Goal: Task Accomplishment & Management: Complete application form

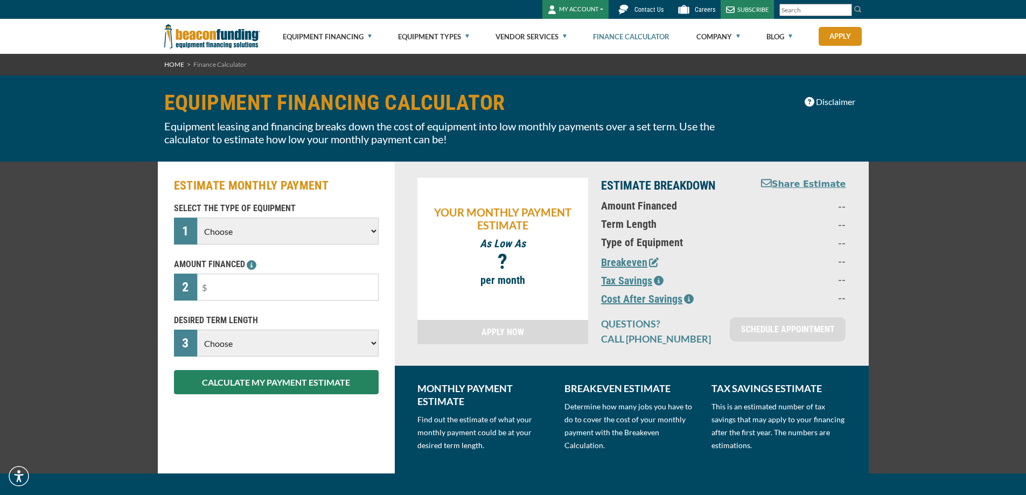
click at [326, 226] on select "Choose Backhoe Boom/Bucket Truck Chipper Commercial Mower Crane DTG/DTF Printin…" at bounding box center [287, 231] width 181 height 27
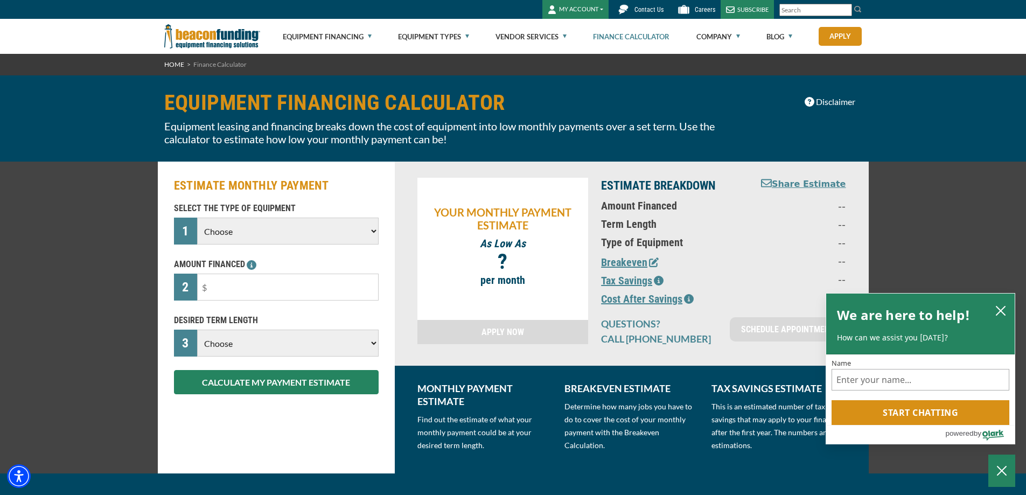
select select "5"
click at [197, 218] on select "Choose Backhoe Boom/Bucket Truck Chipper Commercial Mower Crane DTG/DTF Printin…" at bounding box center [287, 231] width 181 height 27
click at [299, 278] on input "text" at bounding box center [287, 287] width 181 height 27
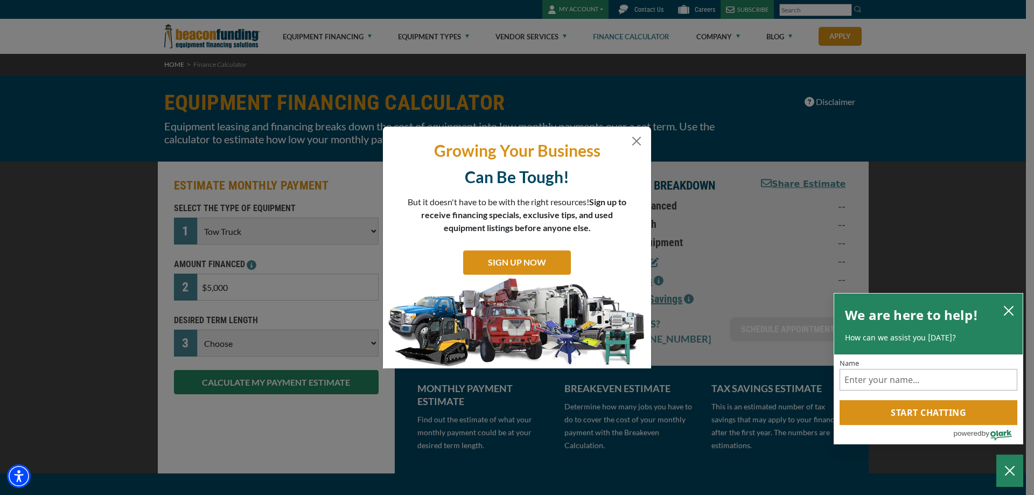
type input "$50,000"
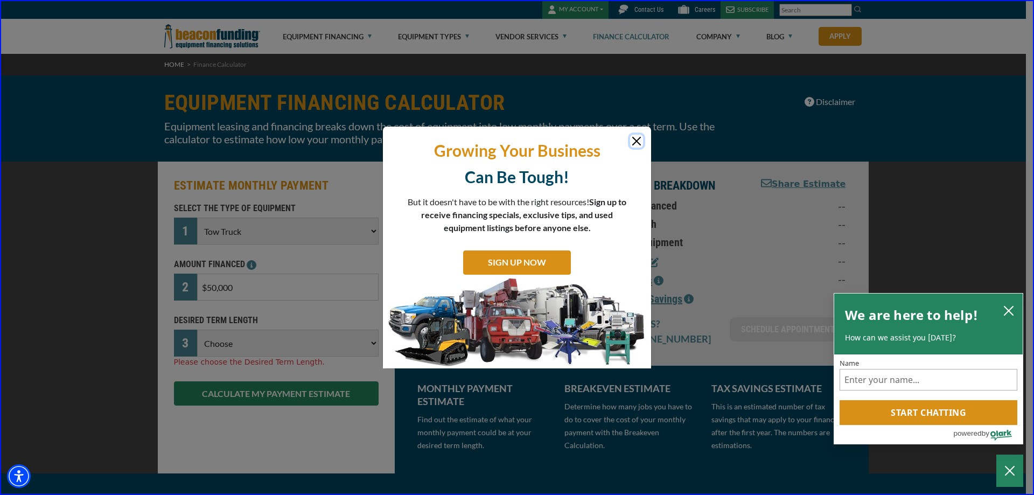
click at [633, 139] on button "Close" at bounding box center [636, 141] width 13 height 13
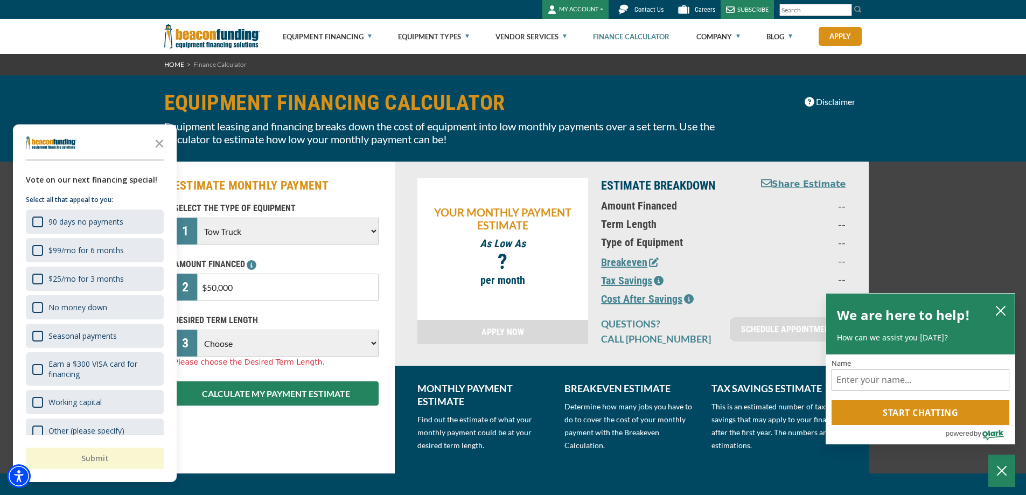
click at [276, 351] on select "Choose 36 Months 48 Months 60 Months" at bounding box center [287, 343] width 181 height 27
select select "48"
click at [197, 330] on select "Choose 36 Months 48 Months 60 Months" at bounding box center [287, 343] width 181 height 27
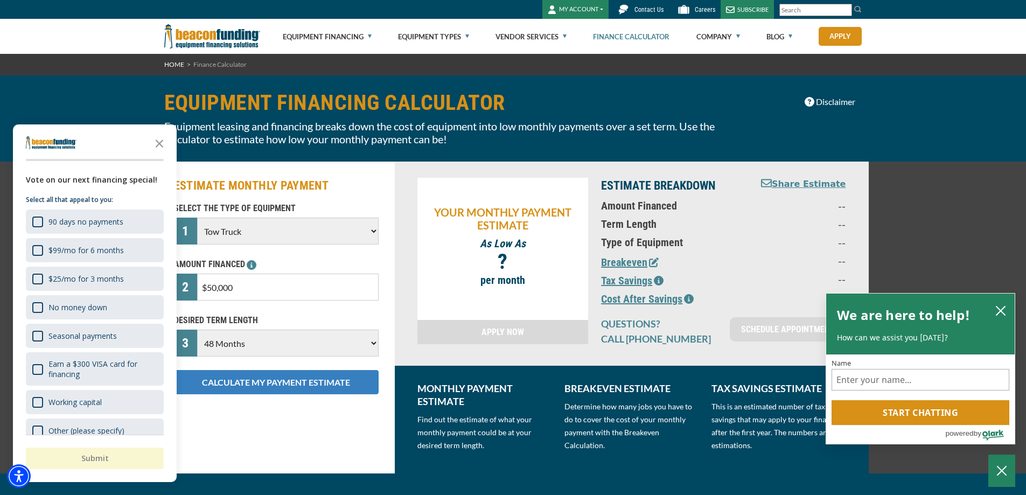
click at [278, 385] on button "CALCULATE MY PAYMENT ESTIMATE" at bounding box center [276, 382] width 205 height 24
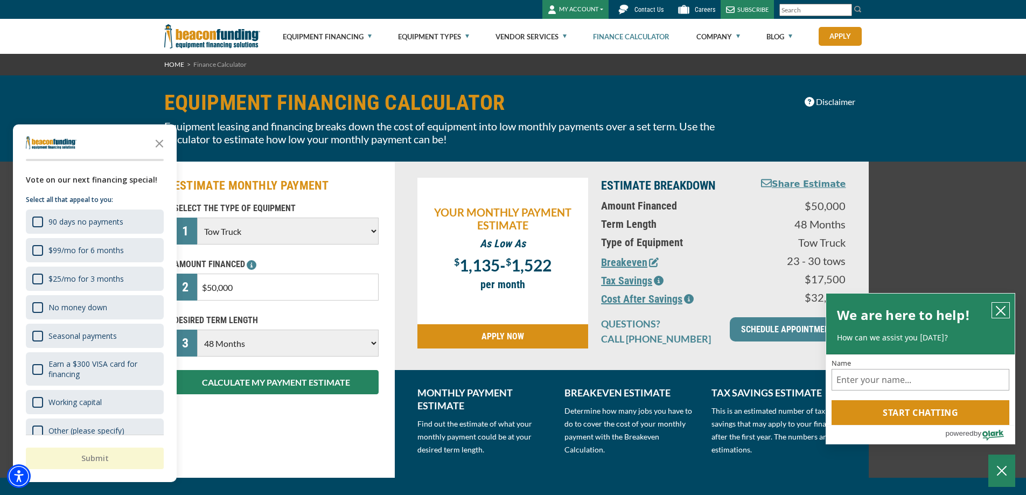
click at [999, 309] on icon "close chatbox" at bounding box center [1000, 310] width 9 height 9
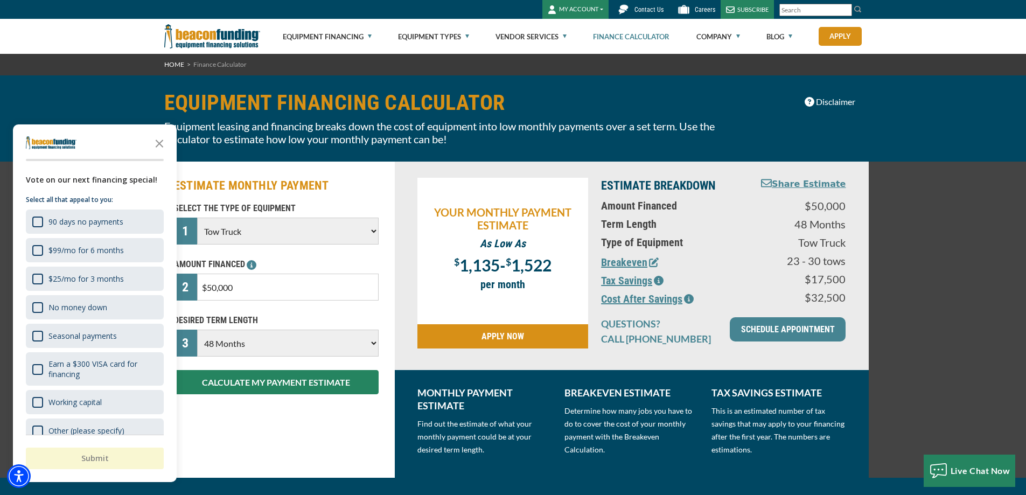
click at [524, 338] on link "APPLY NOW" at bounding box center [502, 336] width 171 height 24
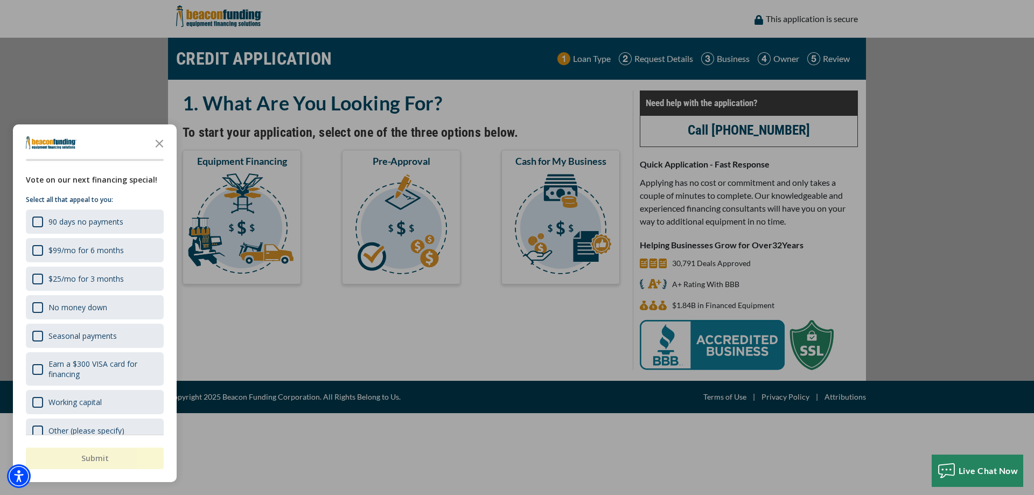
click at [471, 341] on div at bounding box center [517, 247] width 1034 height 495
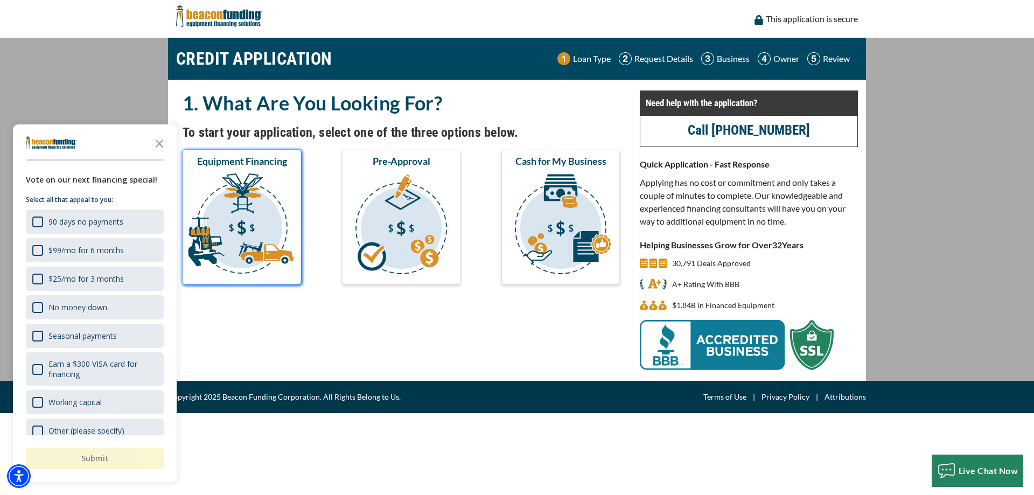
click at [259, 219] on img "submit" at bounding box center [242, 226] width 114 height 108
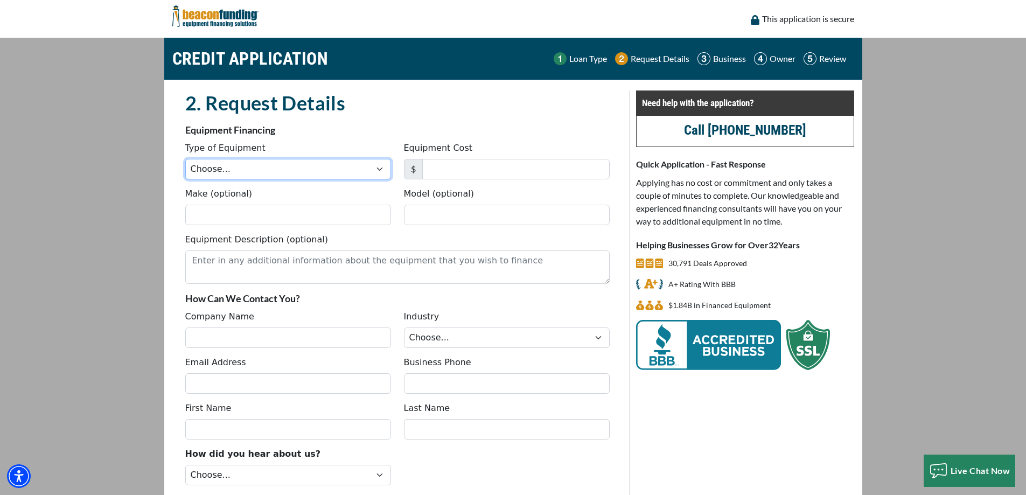
click at [328, 167] on select "Choose... Backhoe Boom/Bucket Truck Chipper Commercial Mower Crane DTG/DTF Prin…" at bounding box center [288, 169] width 206 height 20
select select "5"
click at [185, 159] on select "Choose... Backhoe Boom/Bucket Truck Chipper Commercial Mower Crane DTG/DTF Prin…" at bounding box center [288, 169] width 206 height 20
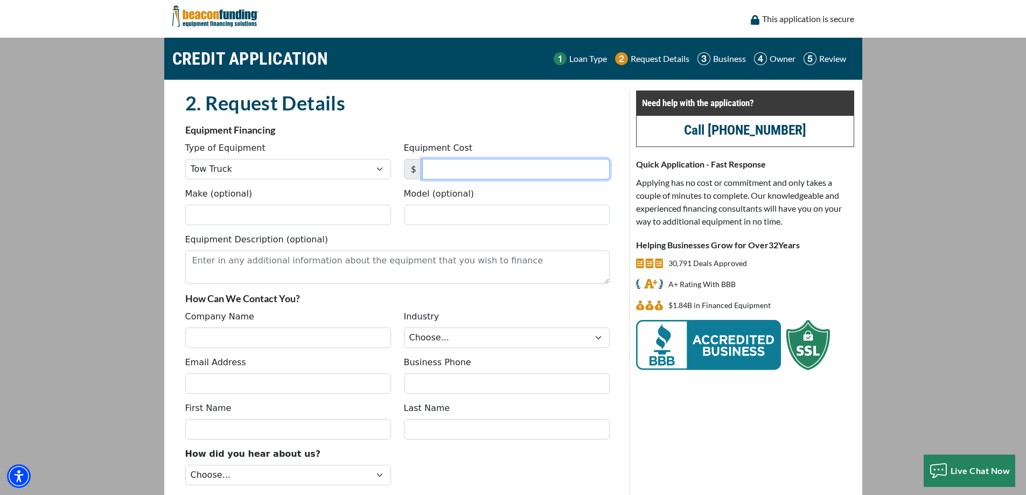
click at [480, 166] on input "Equipment Cost" at bounding box center [515, 169] width 187 height 20
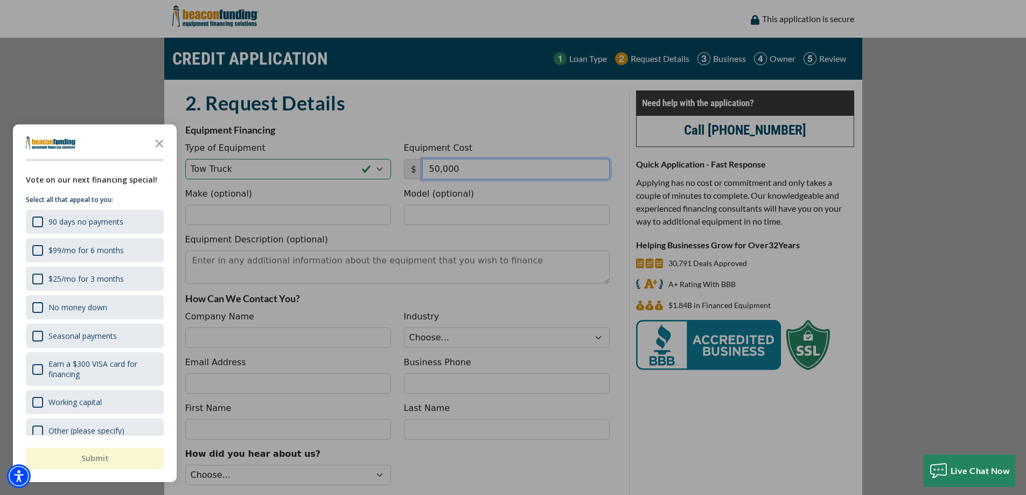
type input "50,000"
click at [163, 142] on icon "Close the survey" at bounding box center [160, 143] width 22 height 22
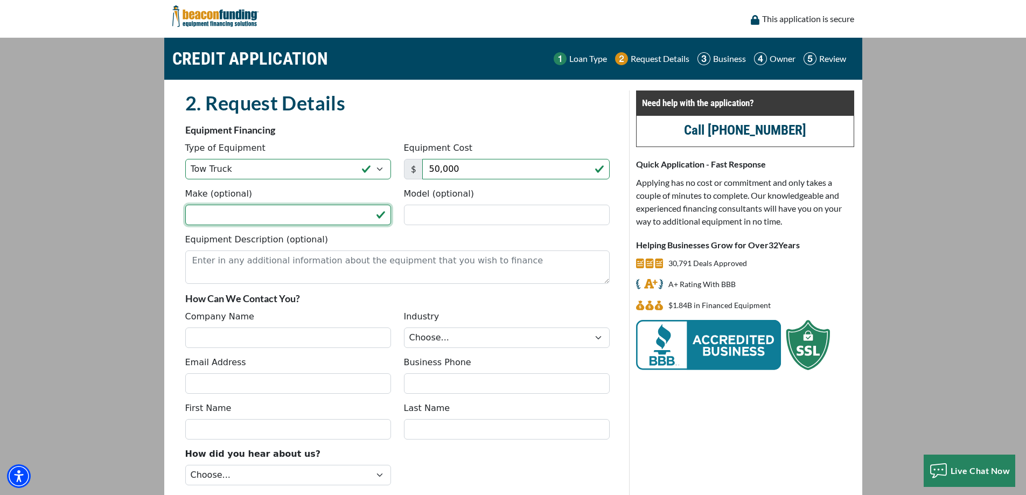
click at [257, 212] on input "Make (optional)" at bounding box center [288, 215] width 206 height 20
type input "f"
type input "Ford"
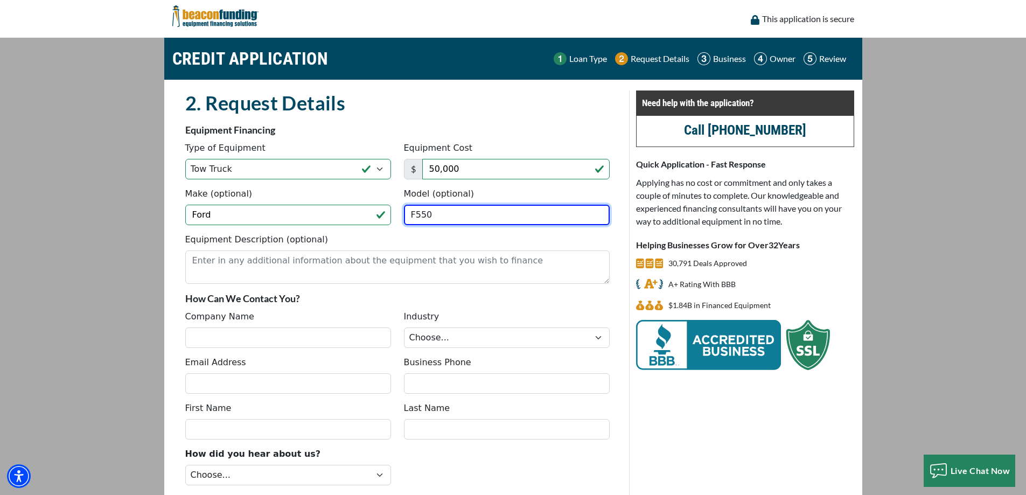
type input "F550"
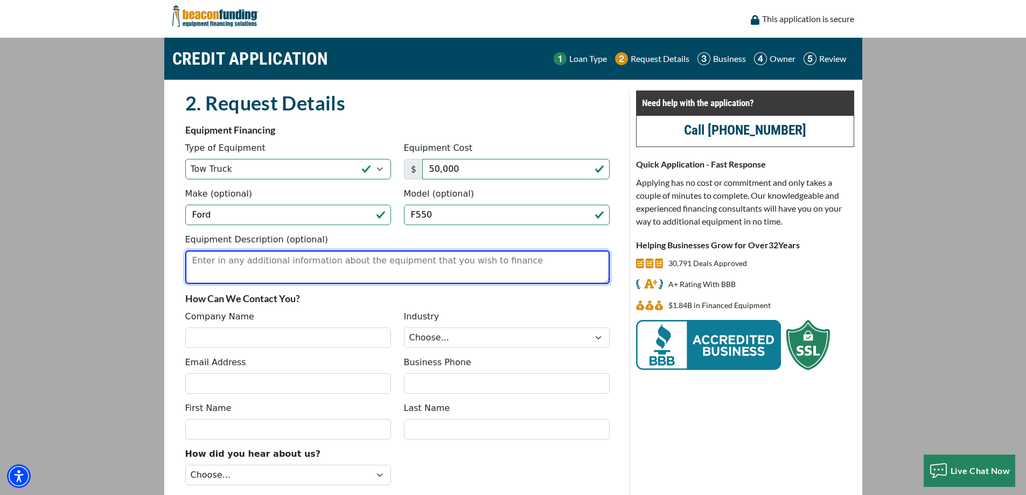
type textarea "F"
type textarea "2019 Ford F550, Century 312 Tow Truck"
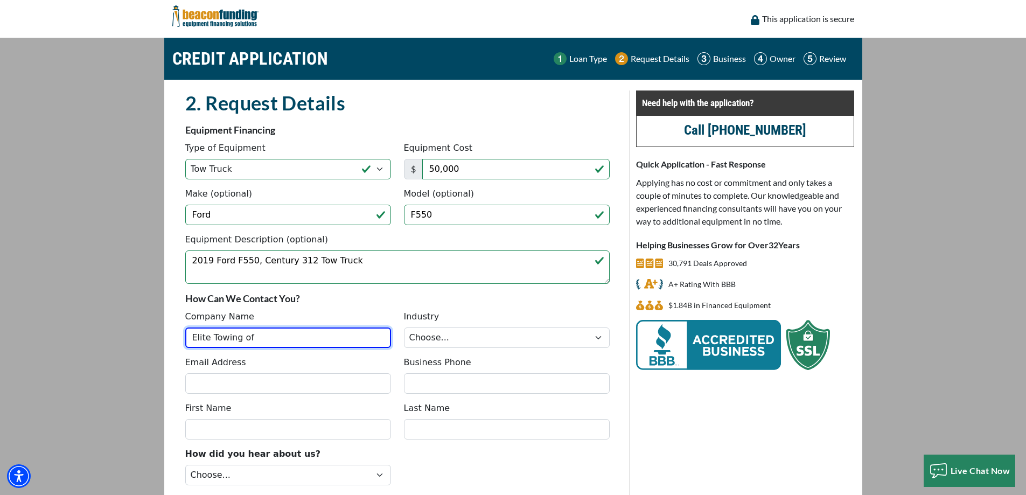
type input "Elite Towing of"
click at [224, 17] on img at bounding box center [215, 16] width 86 height 32
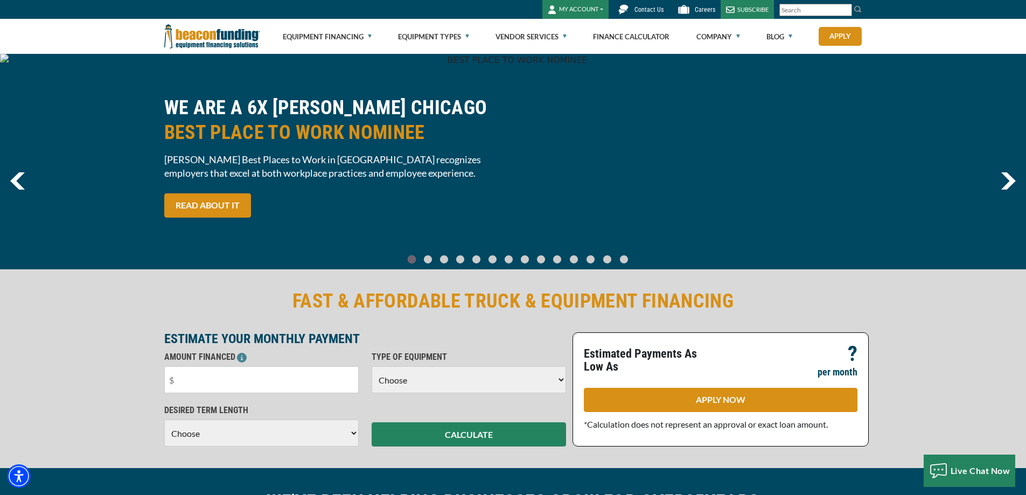
click at [578, 11] on button "MY ACCOUNT" at bounding box center [575, 9] width 66 height 19
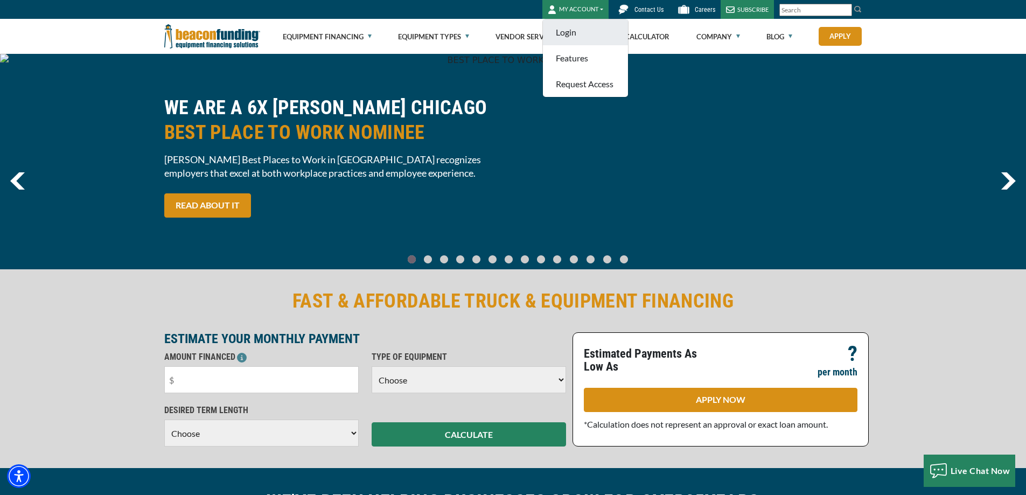
click at [574, 31] on link "Login" at bounding box center [585, 32] width 85 height 26
